Goal: Entertainment & Leisure: Consume media (video, audio)

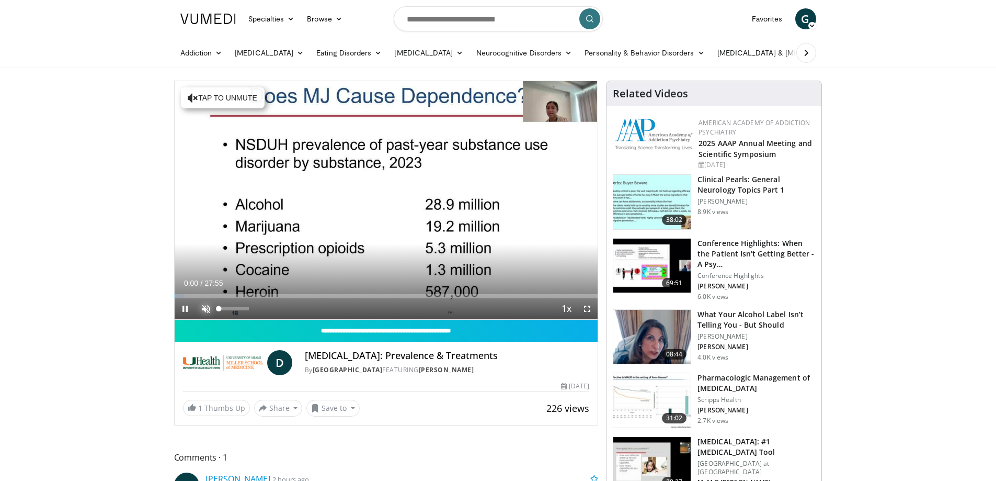
click at [203, 307] on span "Video Player" at bounding box center [206, 308] width 21 height 21
click at [183, 307] on span "Video Player" at bounding box center [185, 308] width 21 height 21
click at [188, 307] on span "Video Player" at bounding box center [185, 308] width 21 height 21
click at [186, 308] on span "Video Player" at bounding box center [185, 308] width 21 height 21
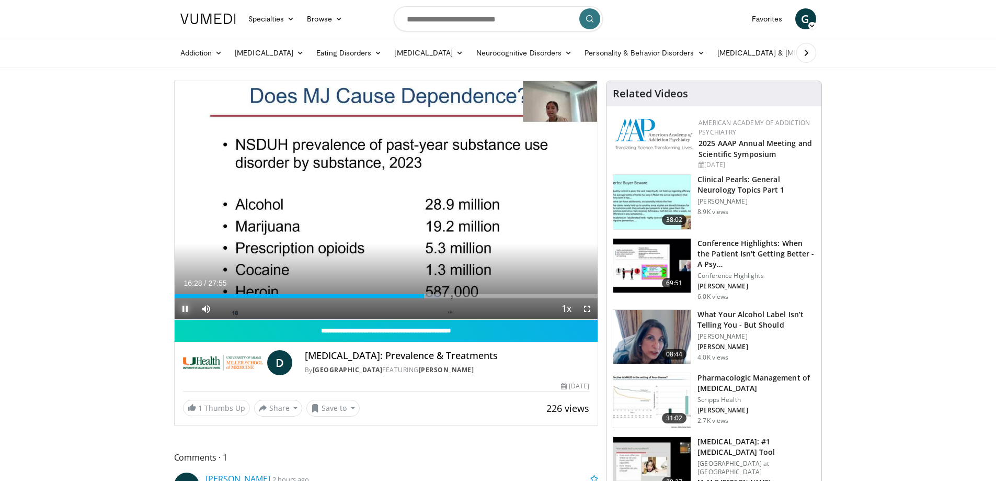
click at [186, 308] on span "Video Player" at bounding box center [185, 308] width 21 height 21
click at [186, 310] on span "Video Player" at bounding box center [185, 308] width 21 height 21
